Goal: Information Seeking & Learning: Learn about a topic

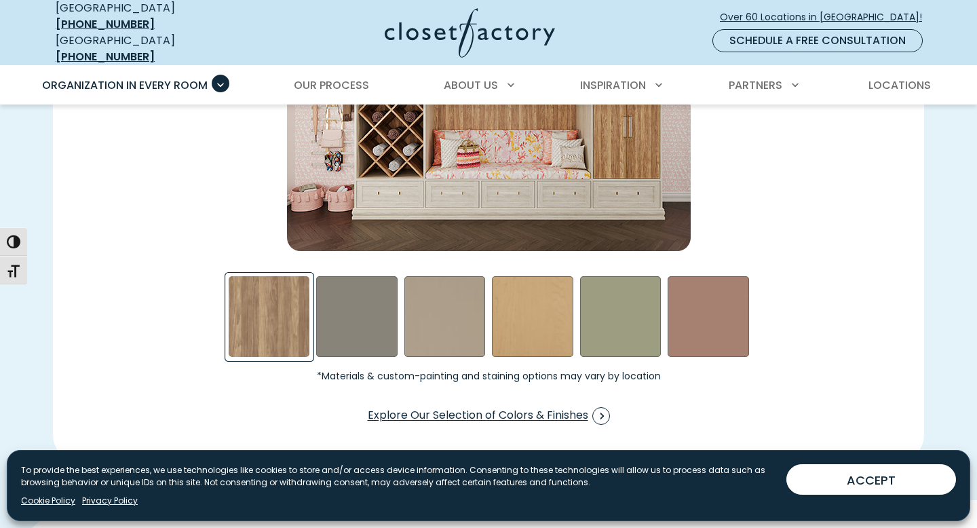
scroll to position [2111, 0]
click at [453, 409] on span "Explore Our Selection of Colors & Finishes" at bounding box center [489, 416] width 242 height 18
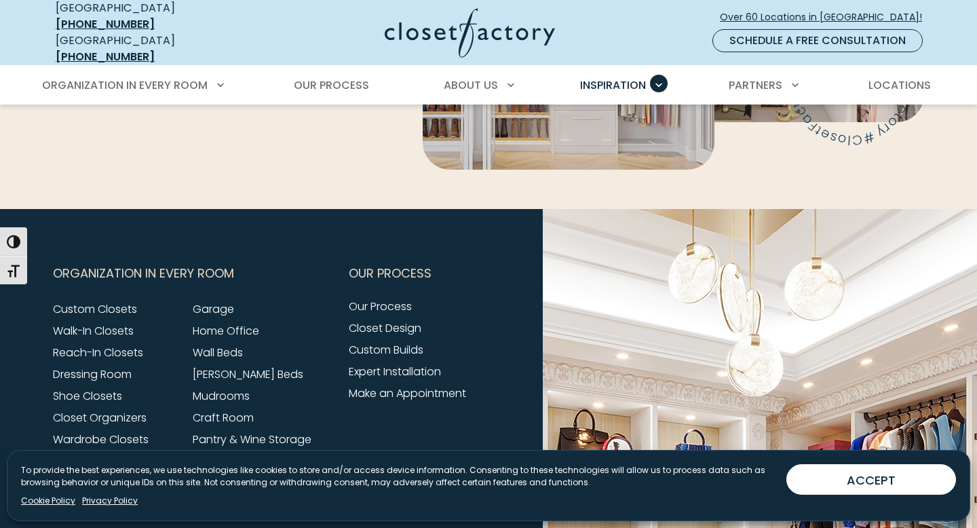
scroll to position [3959, 0]
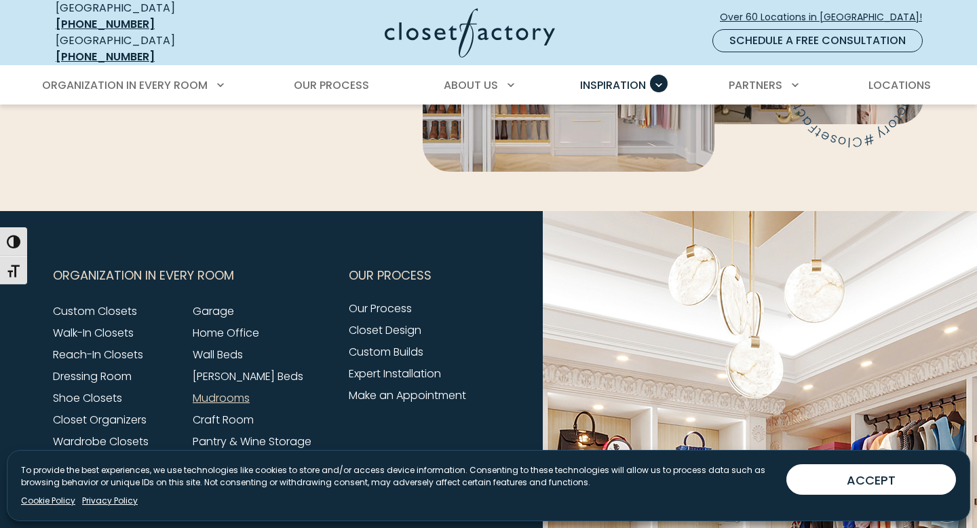
click at [245, 390] on link "Mudrooms" at bounding box center [221, 398] width 57 height 16
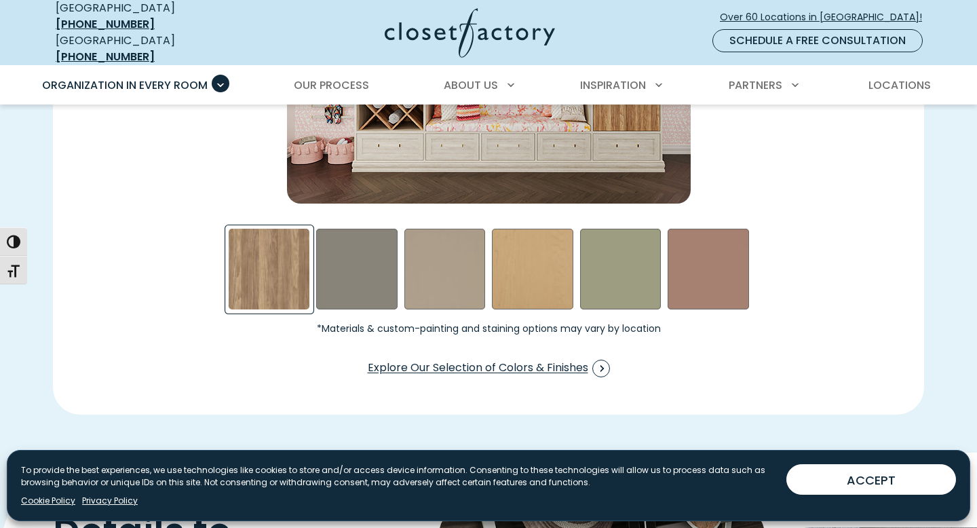
scroll to position [2156, 0]
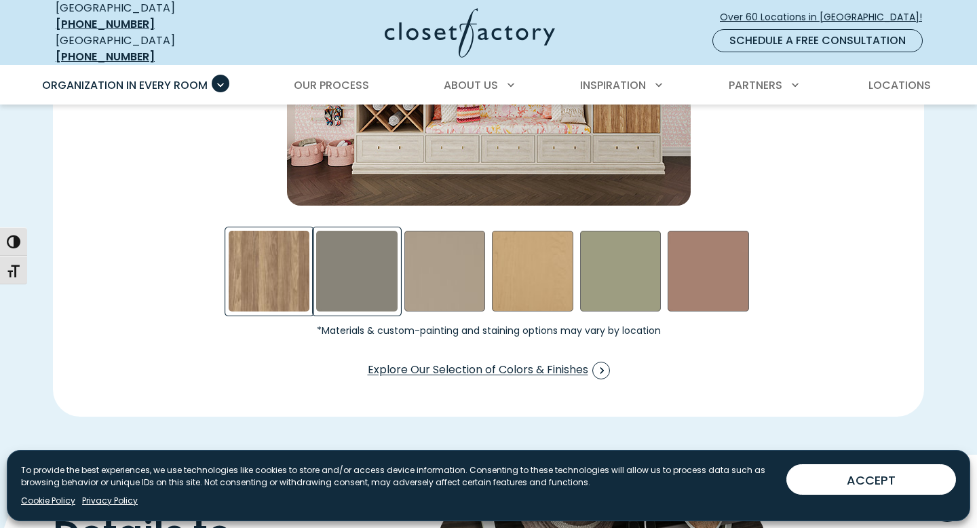
click at [379, 268] on div "Northwind Swatch" at bounding box center [356, 271] width 81 height 81
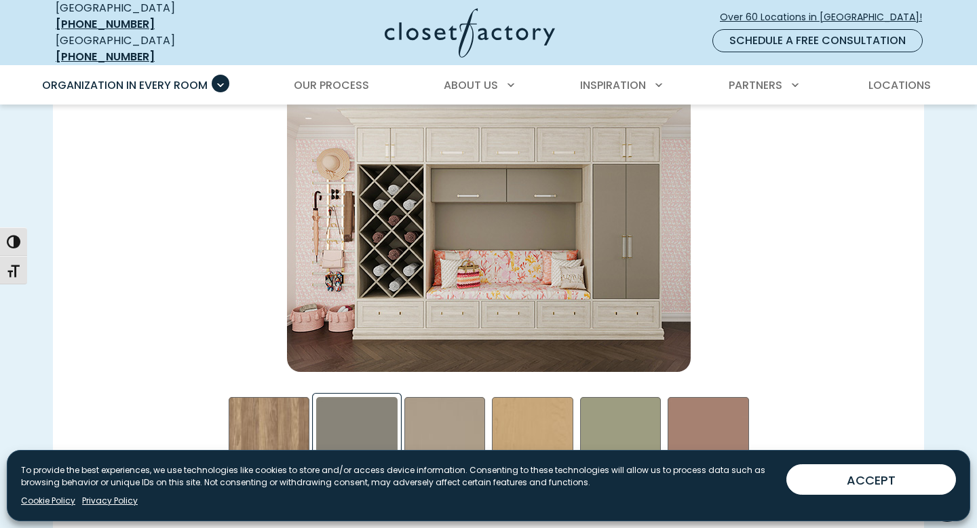
scroll to position [1980, 0]
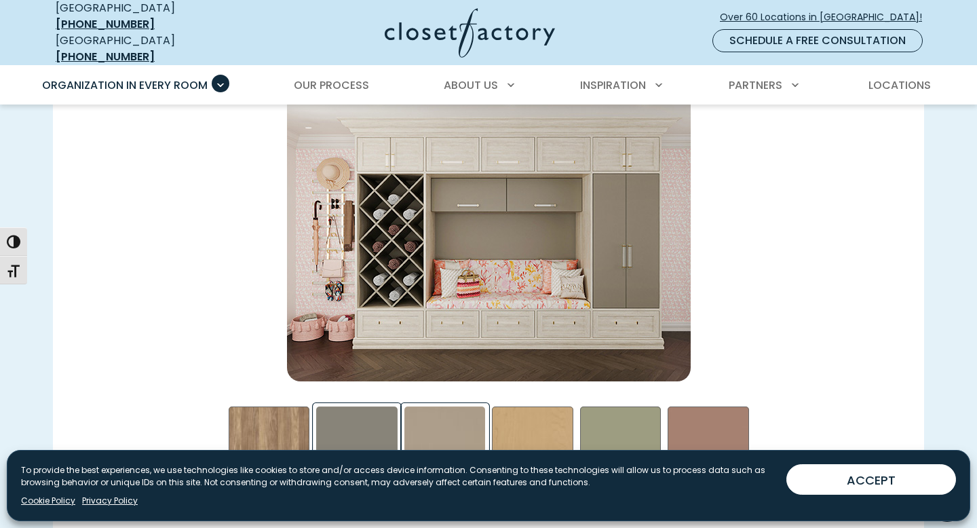
click at [441, 436] on div "Daybreak Swatch" at bounding box center [445, 447] width 81 height 81
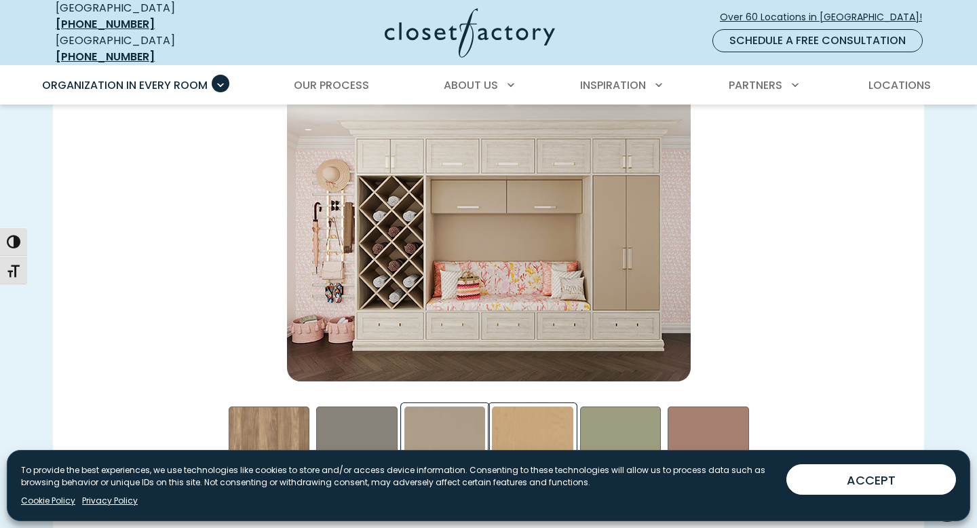
click at [525, 434] on div "Hardrock Maple Swatch" at bounding box center [532, 447] width 81 height 81
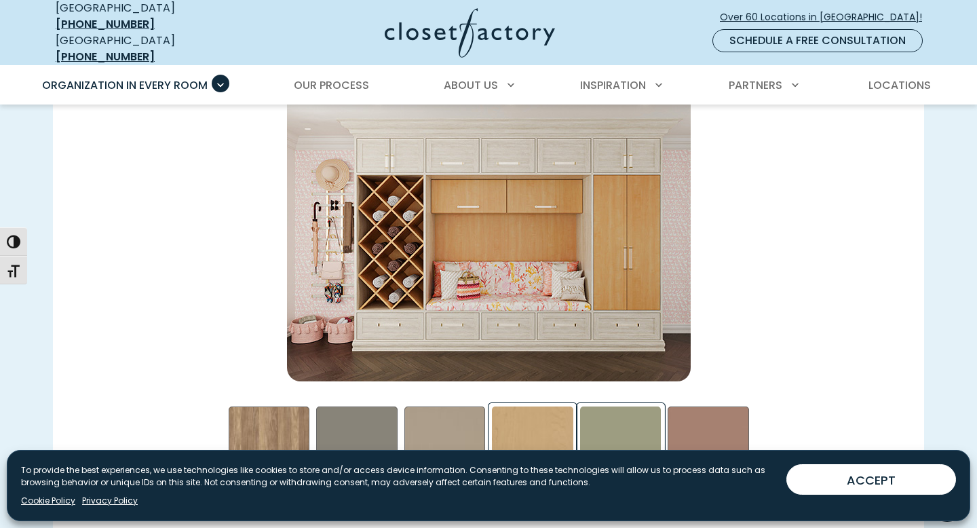
click at [635, 441] on div "Sage Swatch" at bounding box center [620, 447] width 81 height 81
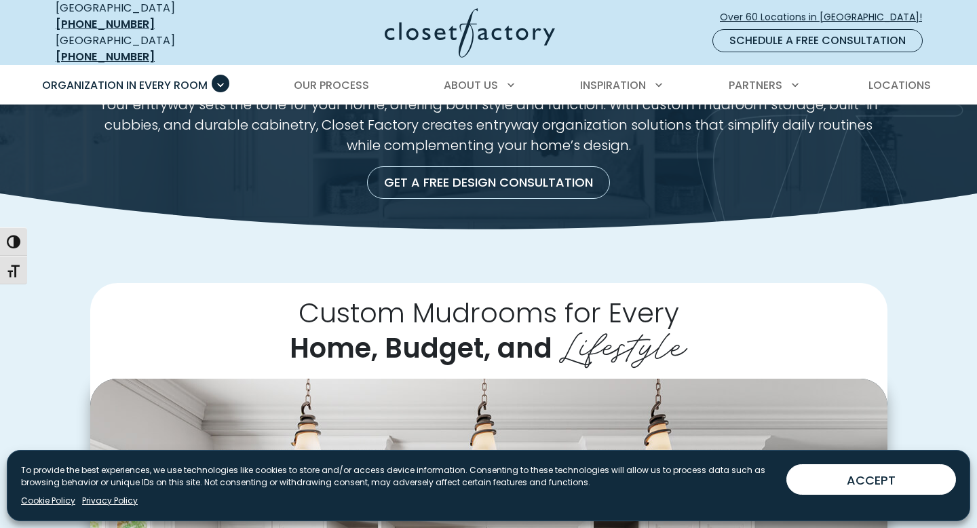
scroll to position [0, 0]
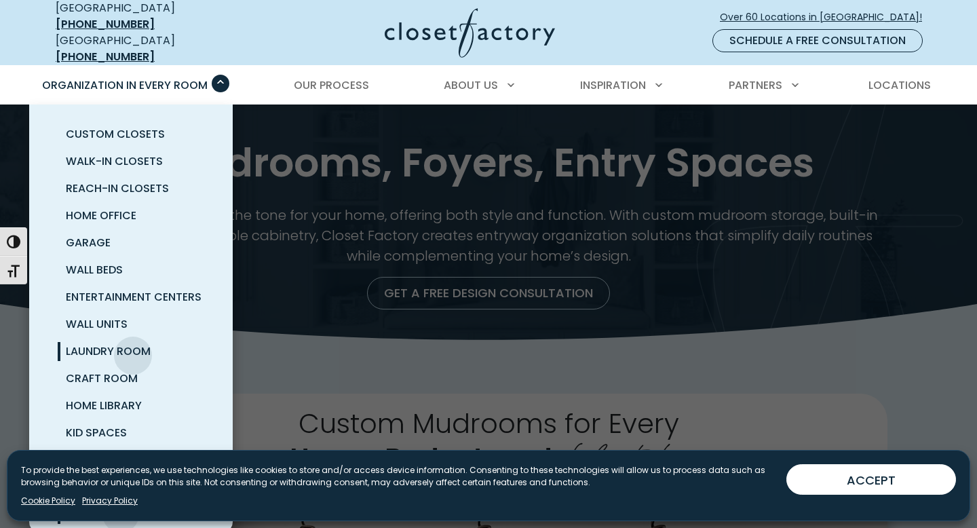
click at [133, 345] on span "Laundry Room" at bounding box center [108, 351] width 85 height 16
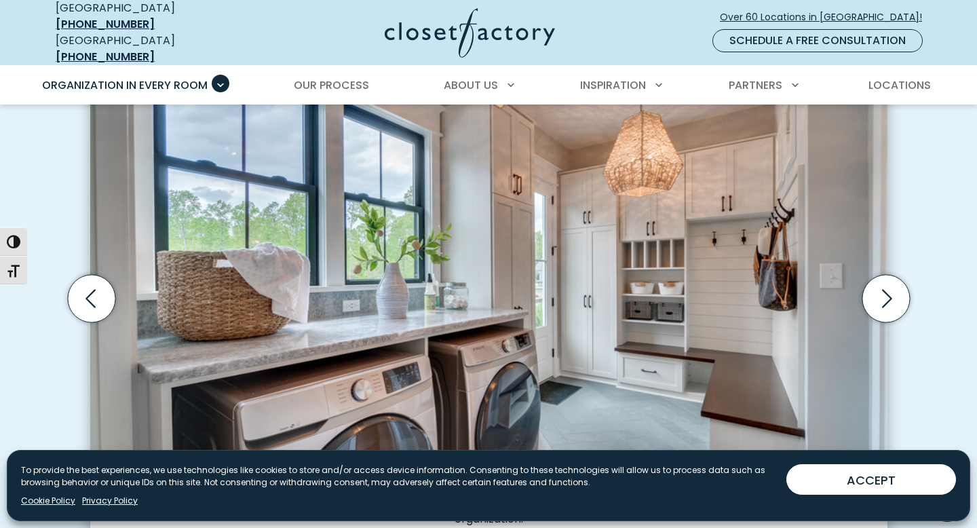
scroll to position [369, 0]
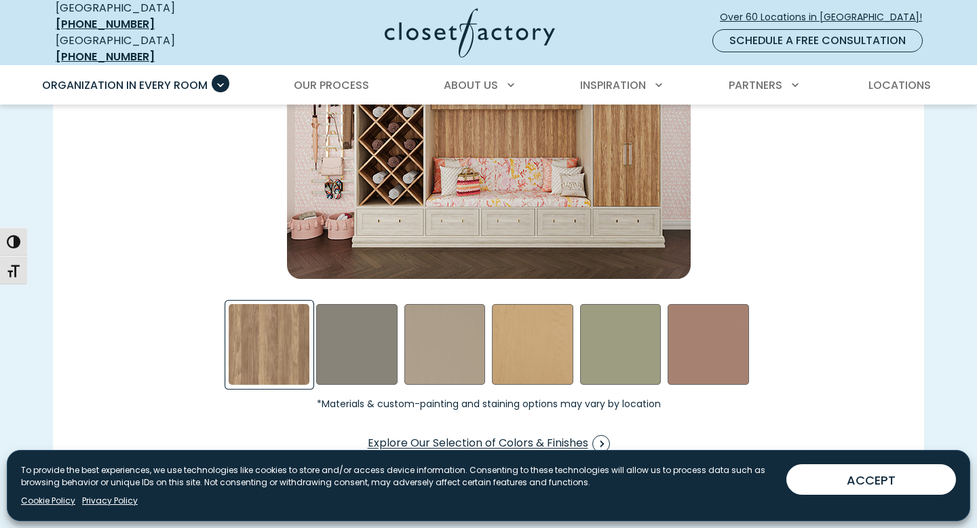
scroll to position [2084, 0]
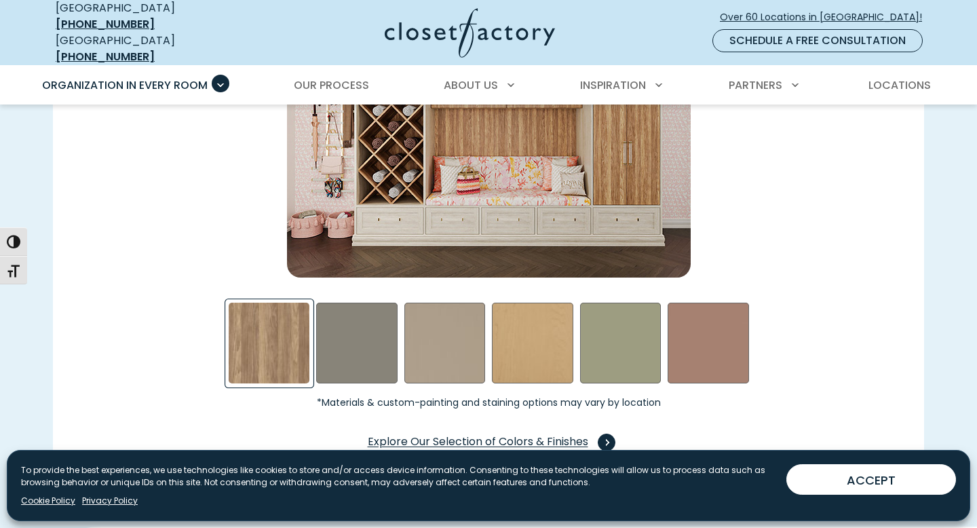
click at [550, 434] on span "Explore Our Selection of Colors & Finishes" at bounding box center [489, 443] width 242 height 18
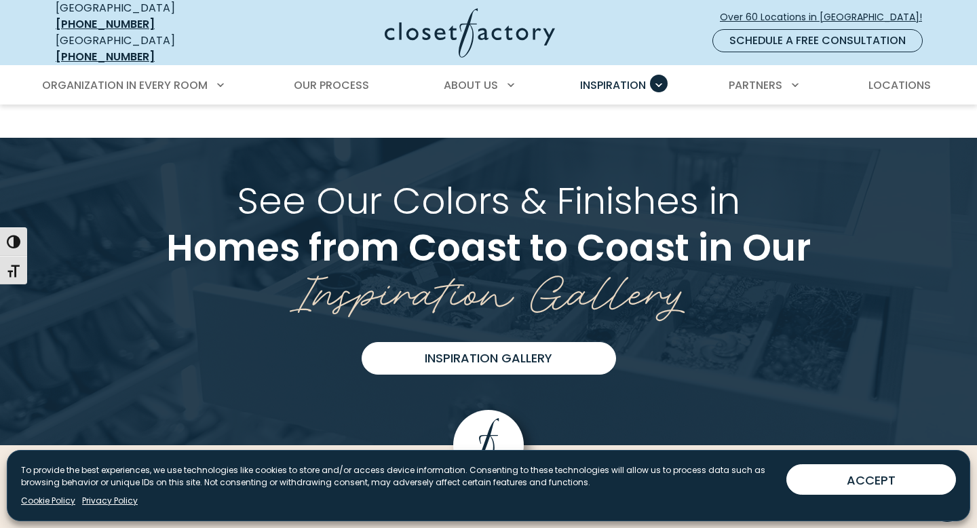
scroll to position [3305, 0]
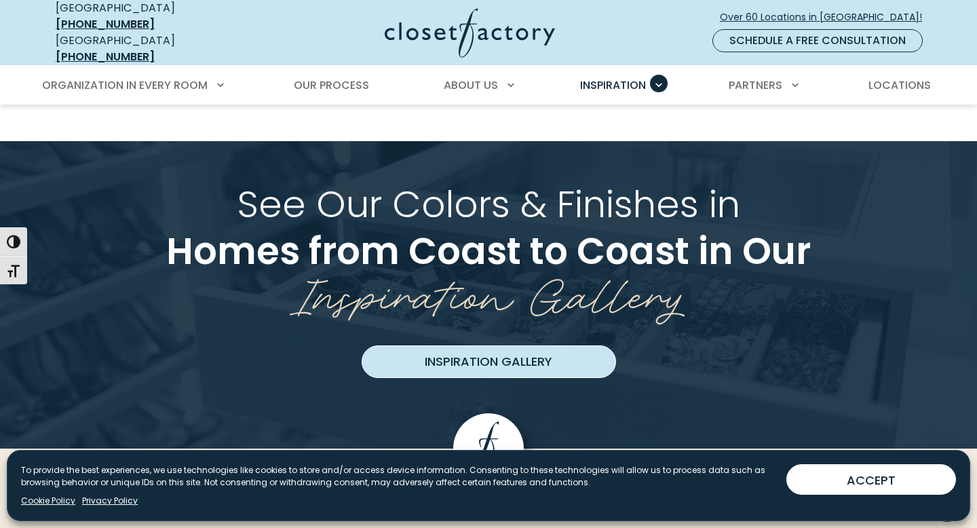
click at [540, 345] on link "Inspiration Gallery" at bounding box center [489, 361] width 255 height 33
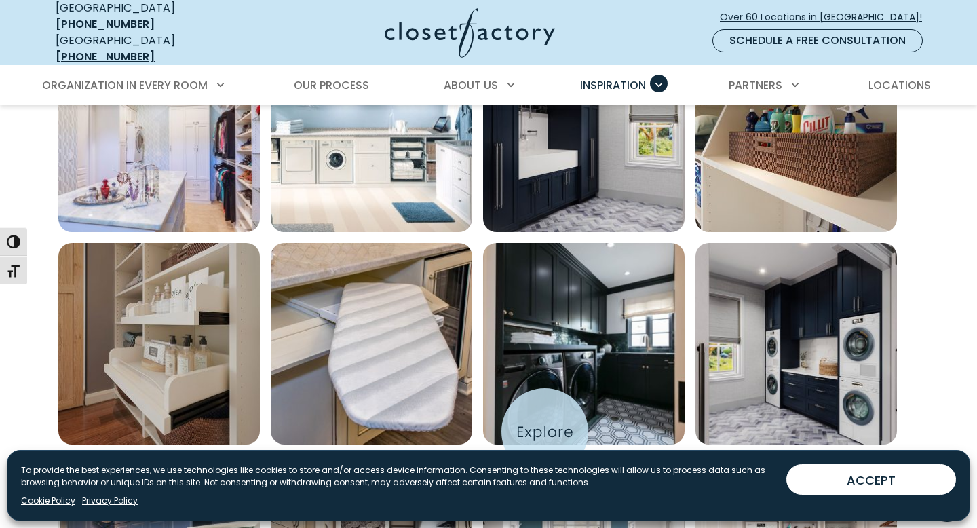
scroll to position [477, 0]
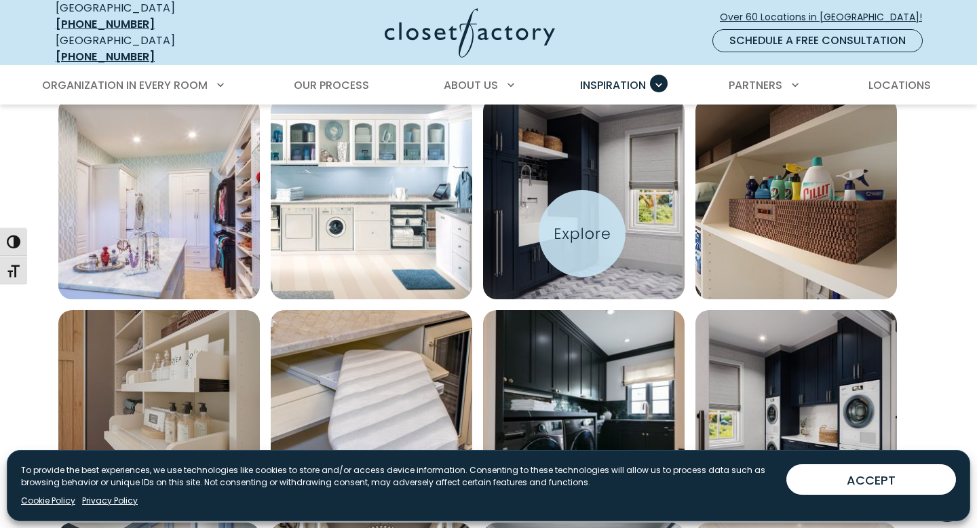
click at [582, 233] on img "Open inspiration gallery to preview enlarged image" at bounding box center [584, 199] width 202 height 202
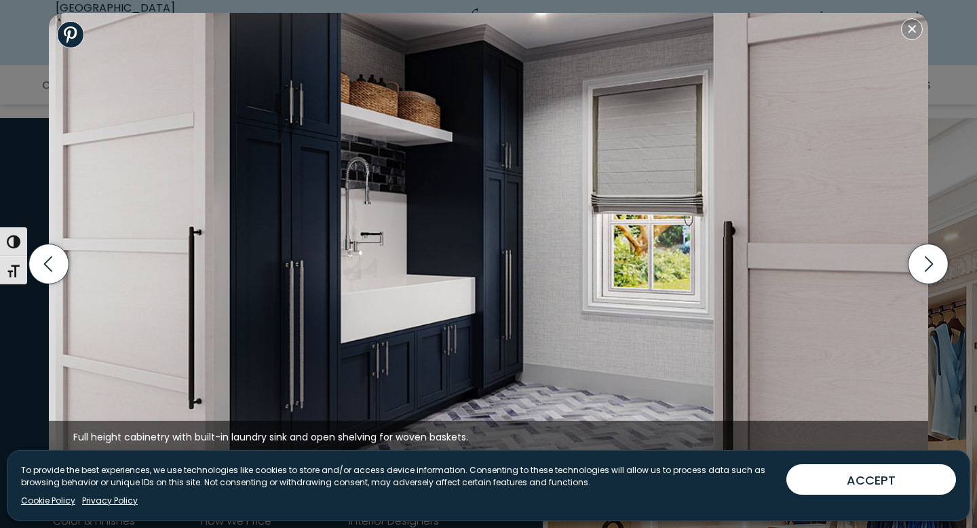
scroll to position [1561, 0]
